Goal: Obtain resource: Obtain resource

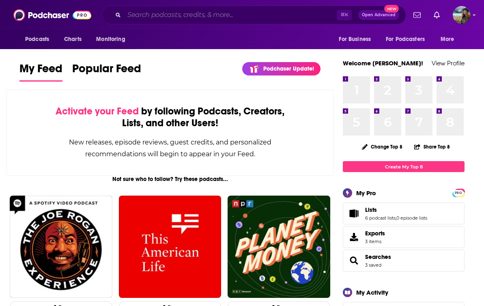
click at [229, 16] on input "Search podcasts, credits, & more..." at bounding box center [230, 15] width 213 height 13
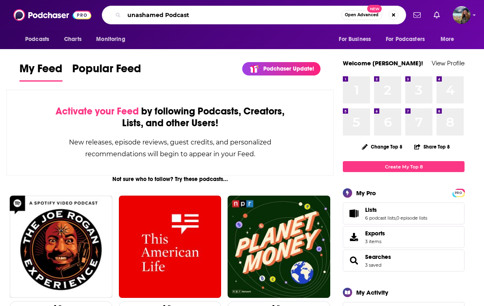
type input "unashamed Podcast"
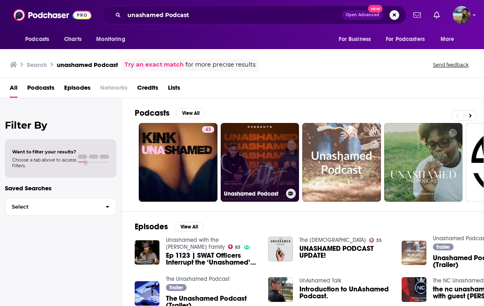
click at [252, 151] on link "Unashamed Podcast" at bounding box center [260, 162] width 79 height 79
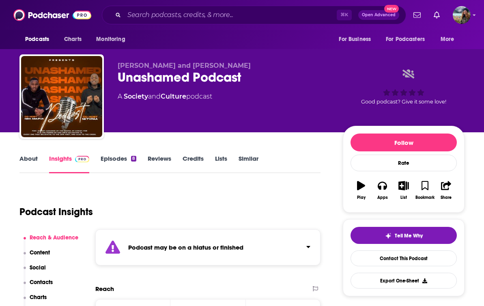
click at [32, 157] on link "About" at bounding box center [28, 164] width 18 height 19
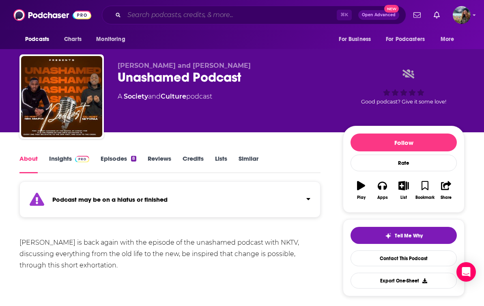
click at [224, 15] on input "Search podcasts, credits, & more..." at bounding box center [230, 15] width 213 height 13
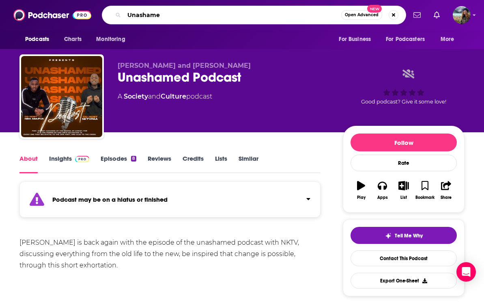
type input "Unashamed"
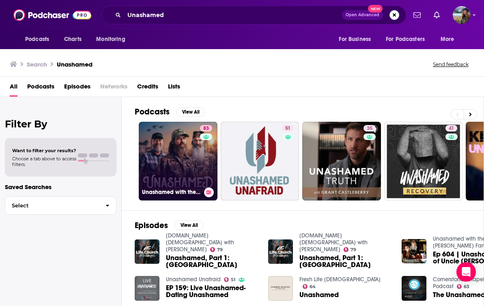
click at [166, 163] on link "83 Unashamed with the [PERSON_NAME] Family" at bounding box center [178, 161] width 79 height 79
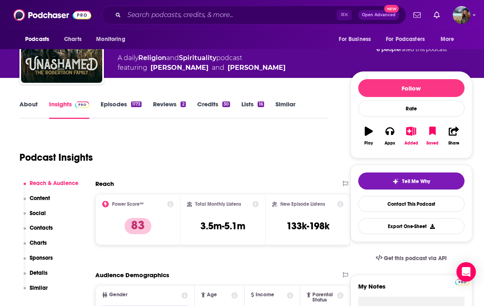
scroll to position [55, 0]
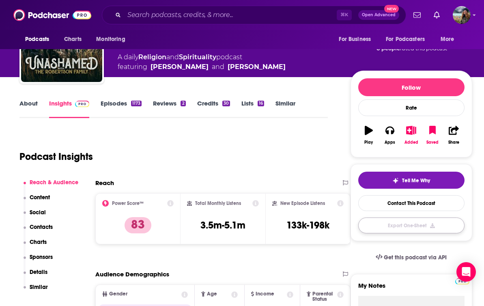
click at [384, 220] on button "Export One-Sheet" at bounding box center [412, 226] width 106 height 16
